Goal: Information Seeking & Learning: Learn about a topic

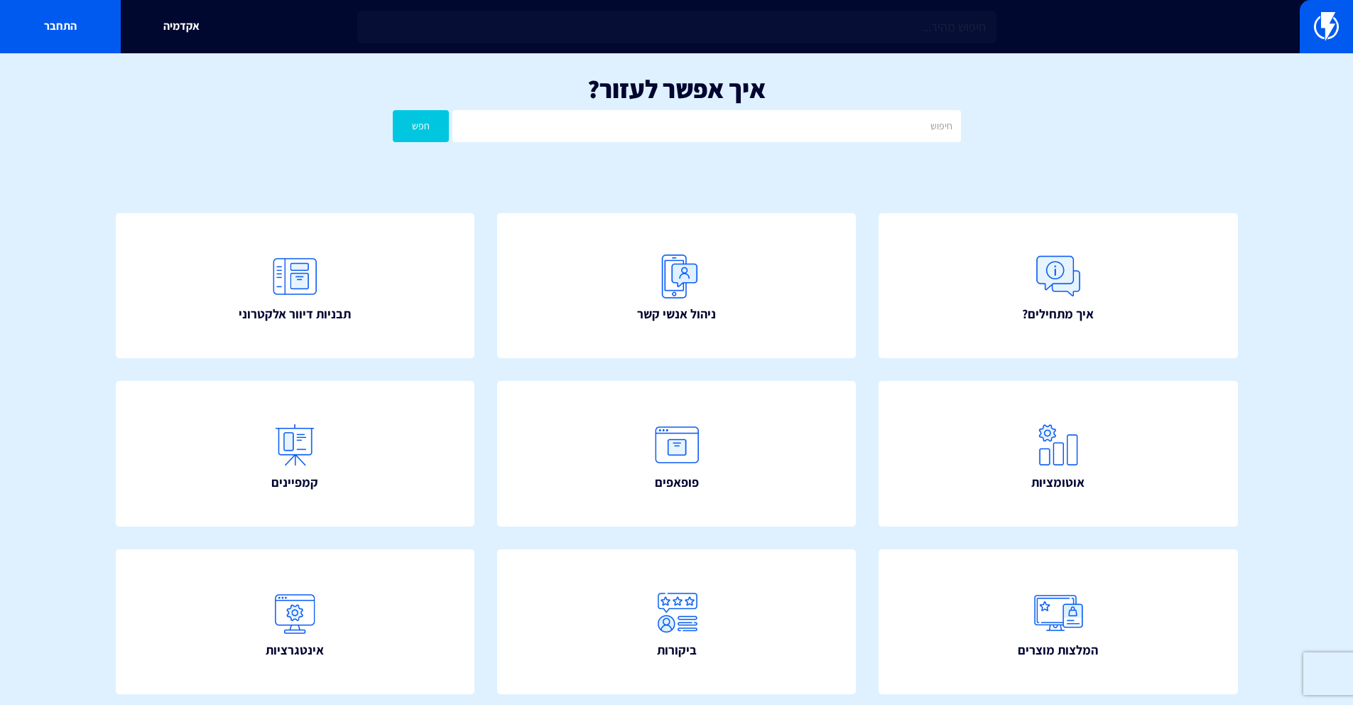
click at [684, 136] on input "text" at bounding box center [706, 126] width 508 height 32
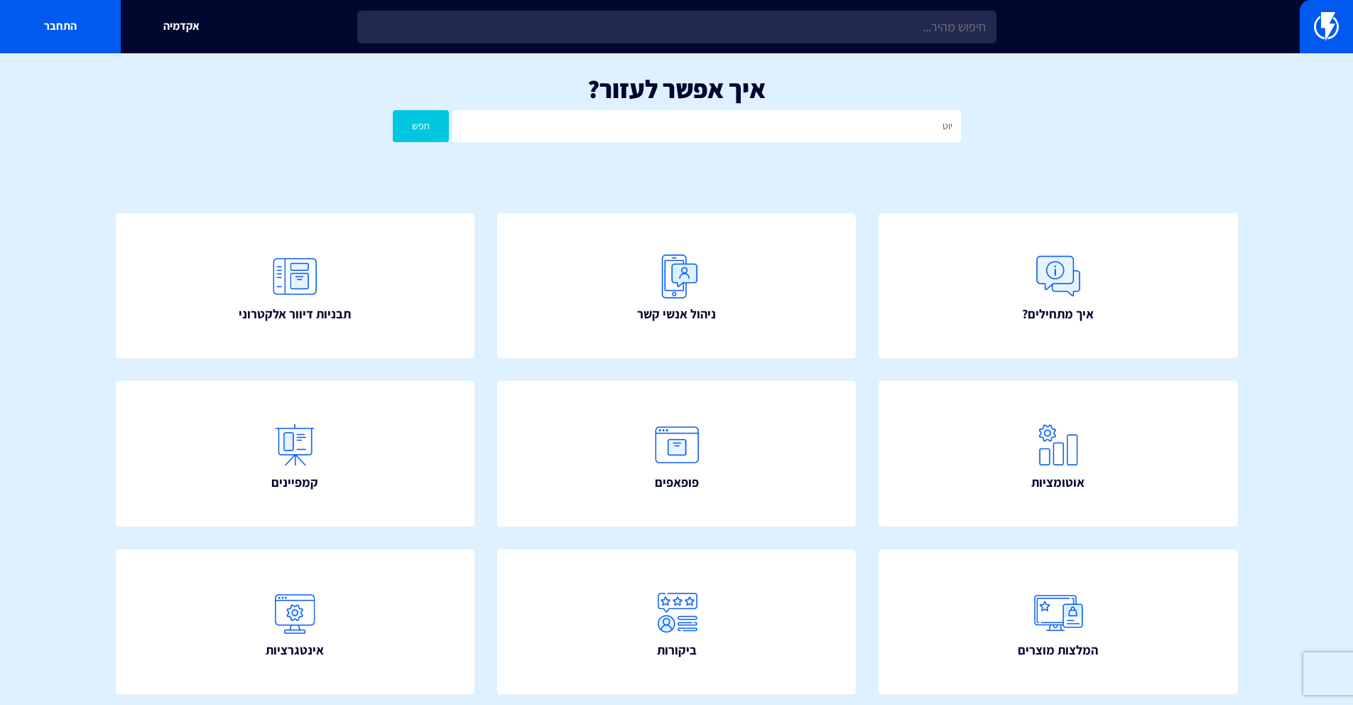
type input "יוטפו"
click at [393, 110] on button "חפש" at bounding box center [421, 126] width 57 height 32
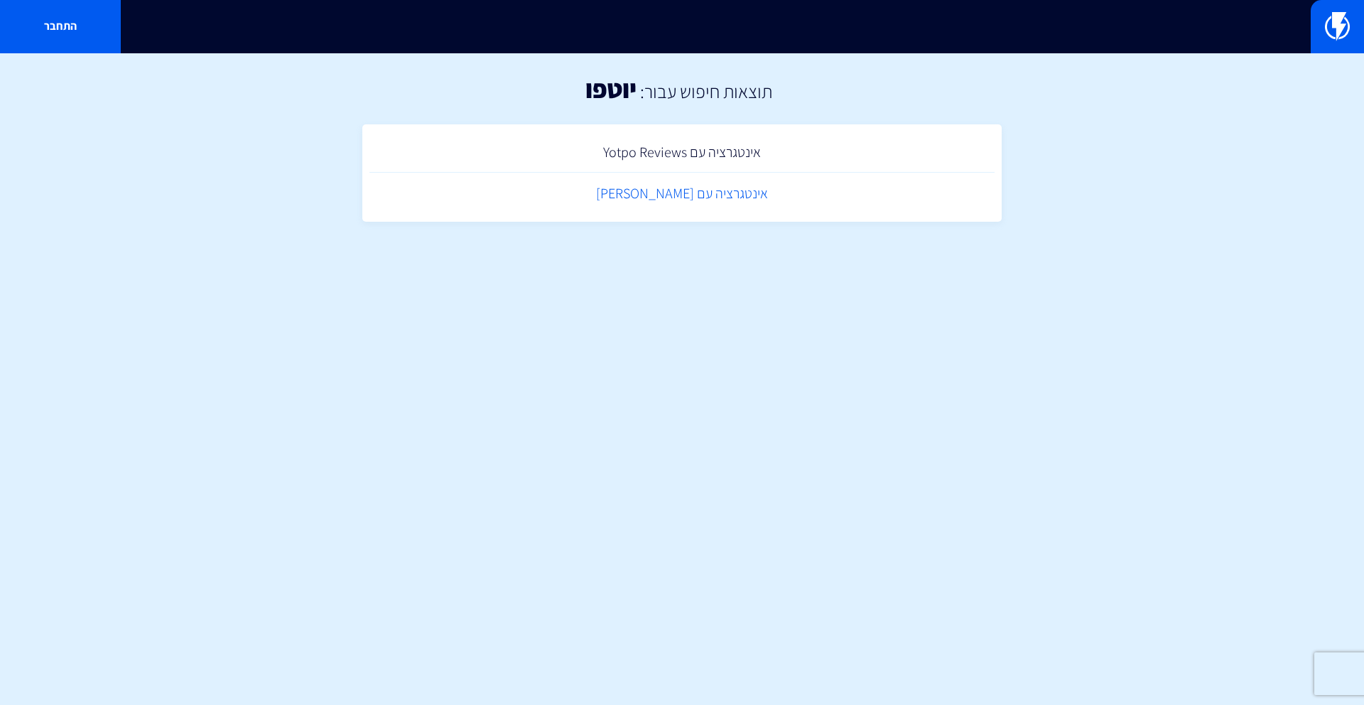
click at [685, 199] on link "אינטגרציה עם [PERSON_NAME]" at bounding box center [681, 194] width 625 height 42
